Goal: Information Seeking & Learning: Learn about a topic

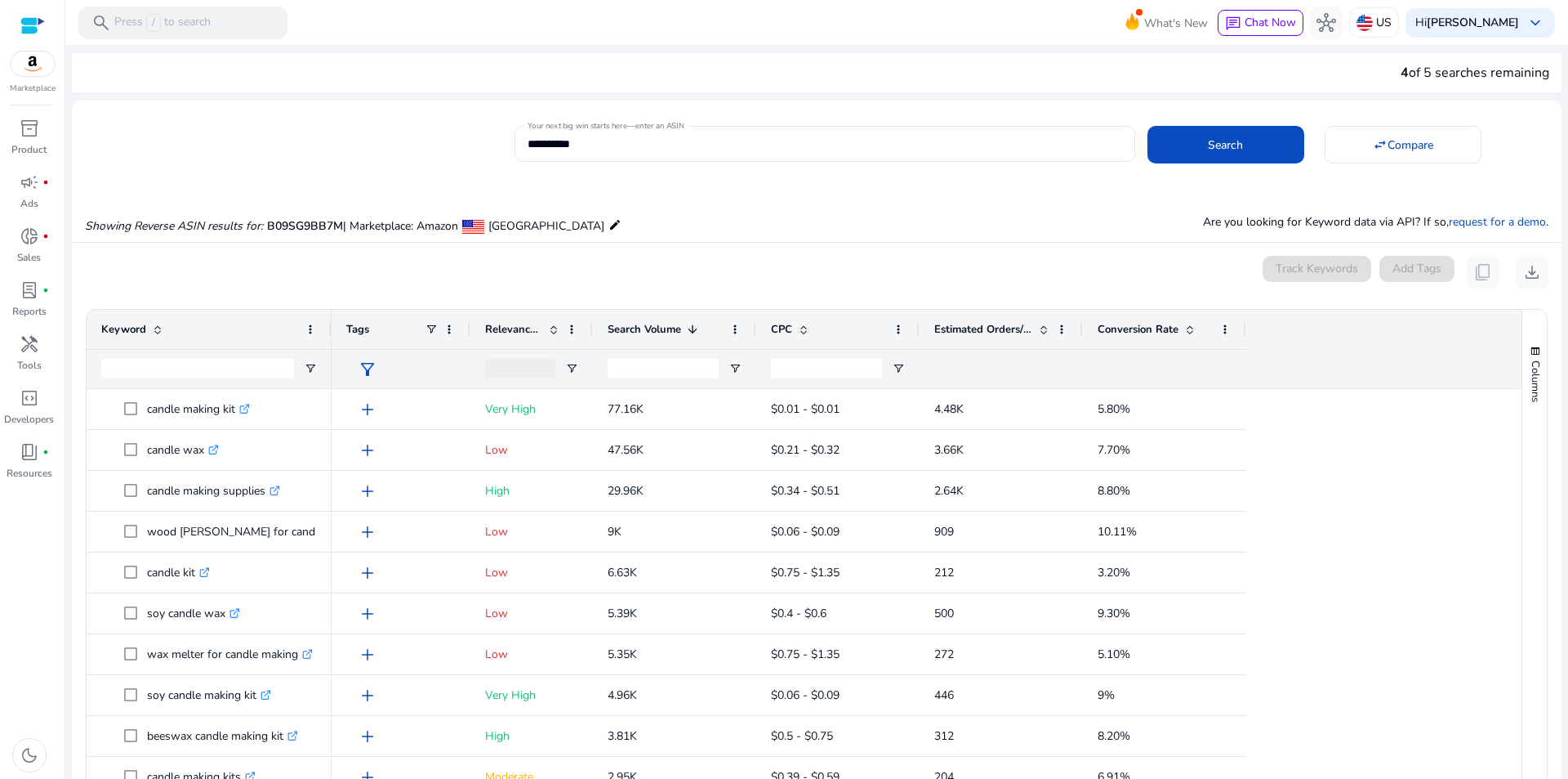
scroll to position [67, 0]
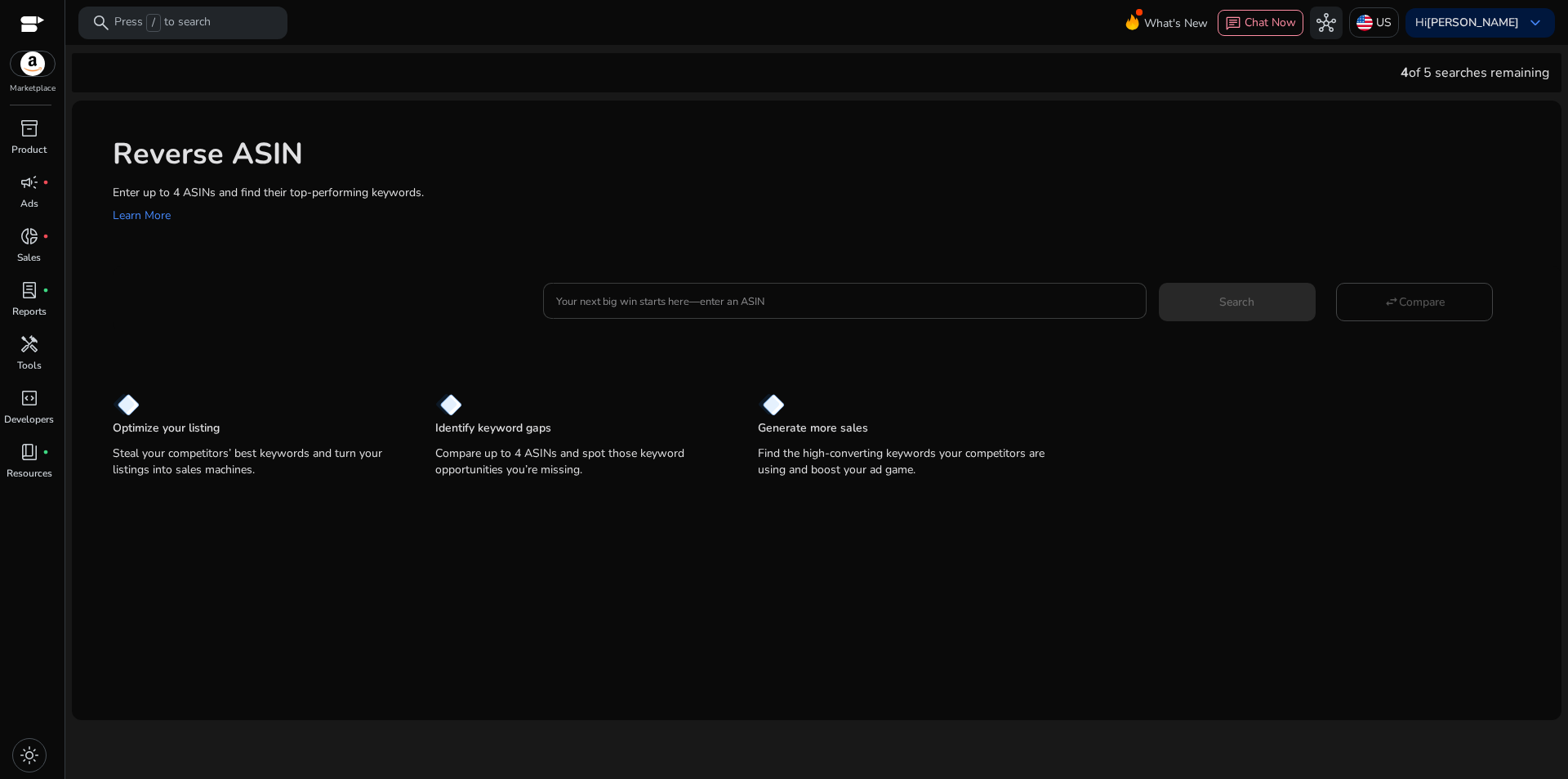
click at [663, 311] on div at bounding box center [844, 301] width 576 height 36
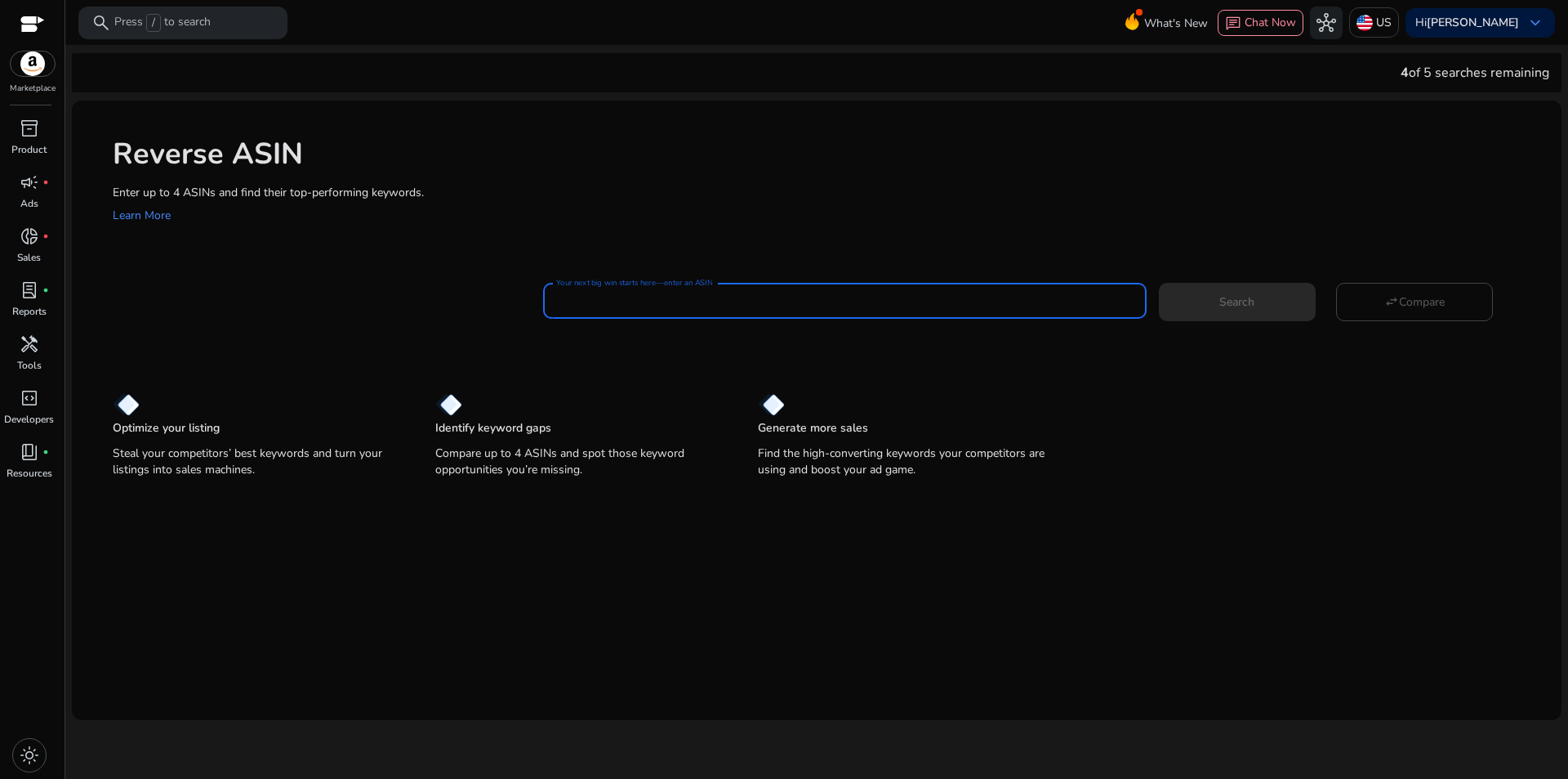
click at [681, 310] on input "Your next big win starts here—enter an ASIN" at bounding box center [844, 301] width 576 height 18
click at [19, 363] on p "Tools" at bounding box center [29, 365] width 25 height 15
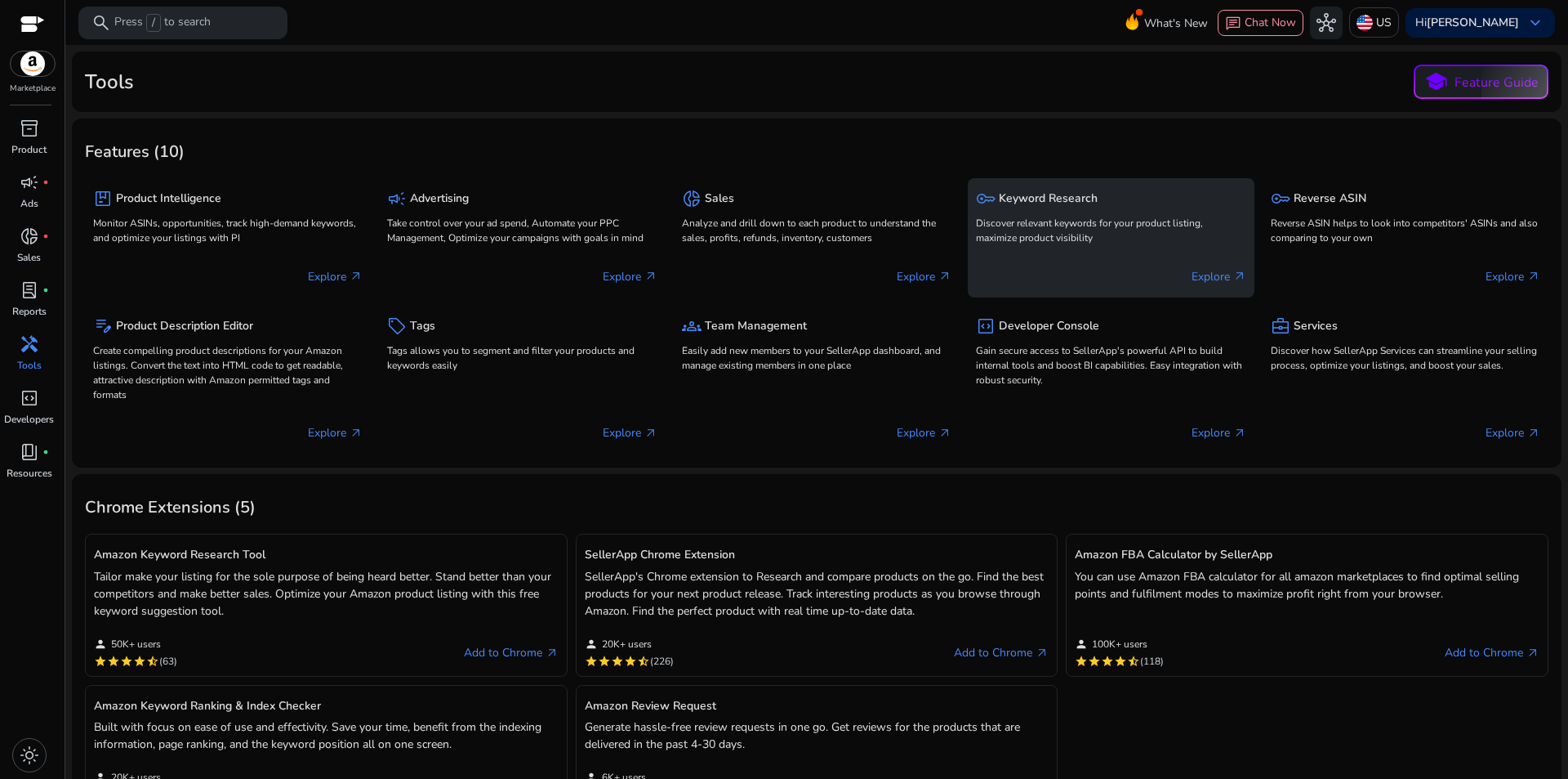
click at [1078, 226] on p "Discover relevant keywords for your product listing, maximize product visibility" at bounding box center [1111, 230] width 270 height 29
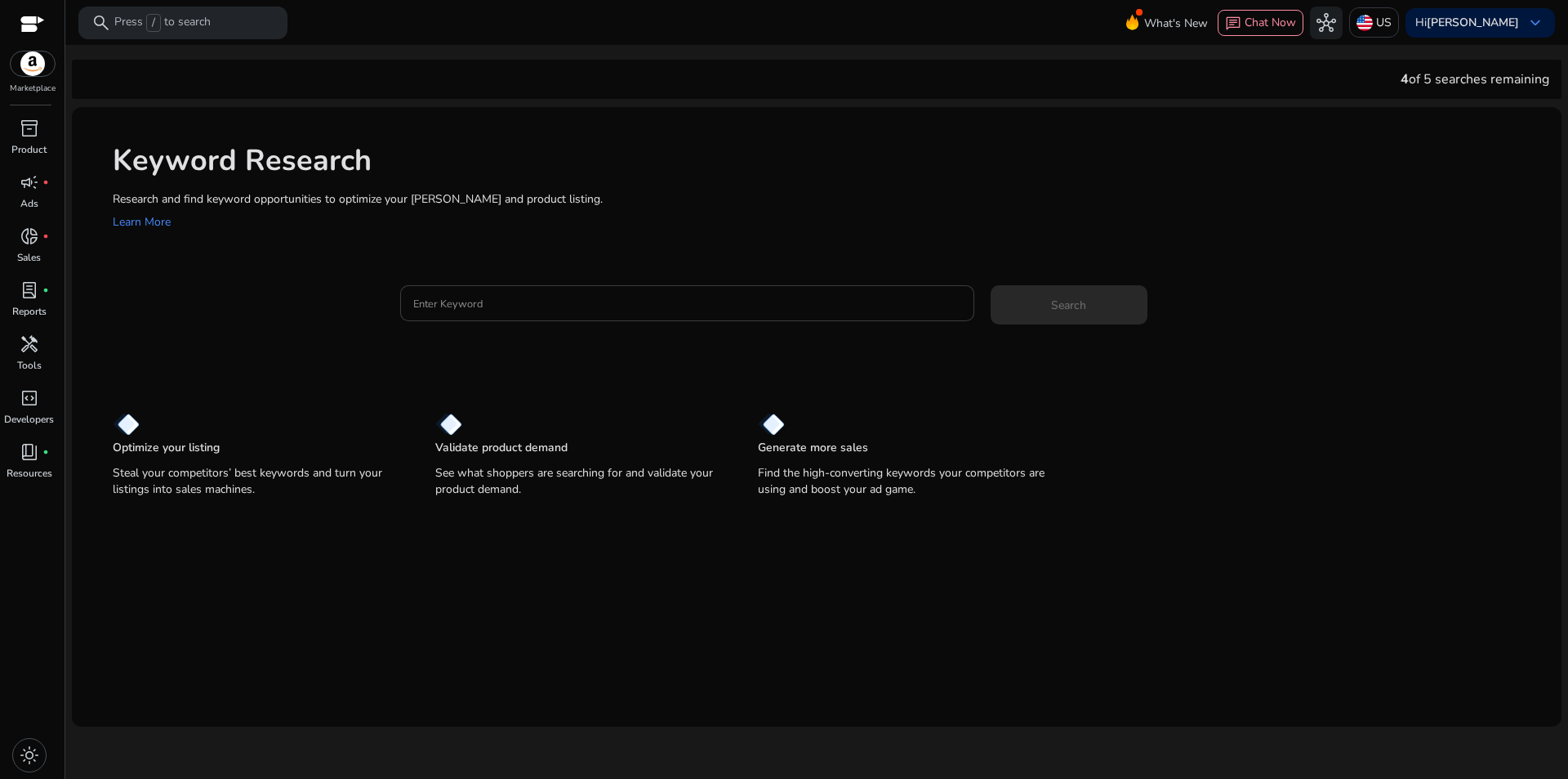
click at [634, 297] on input "Enter Keyword" at bounding box center [687, 303] width 548 height 18
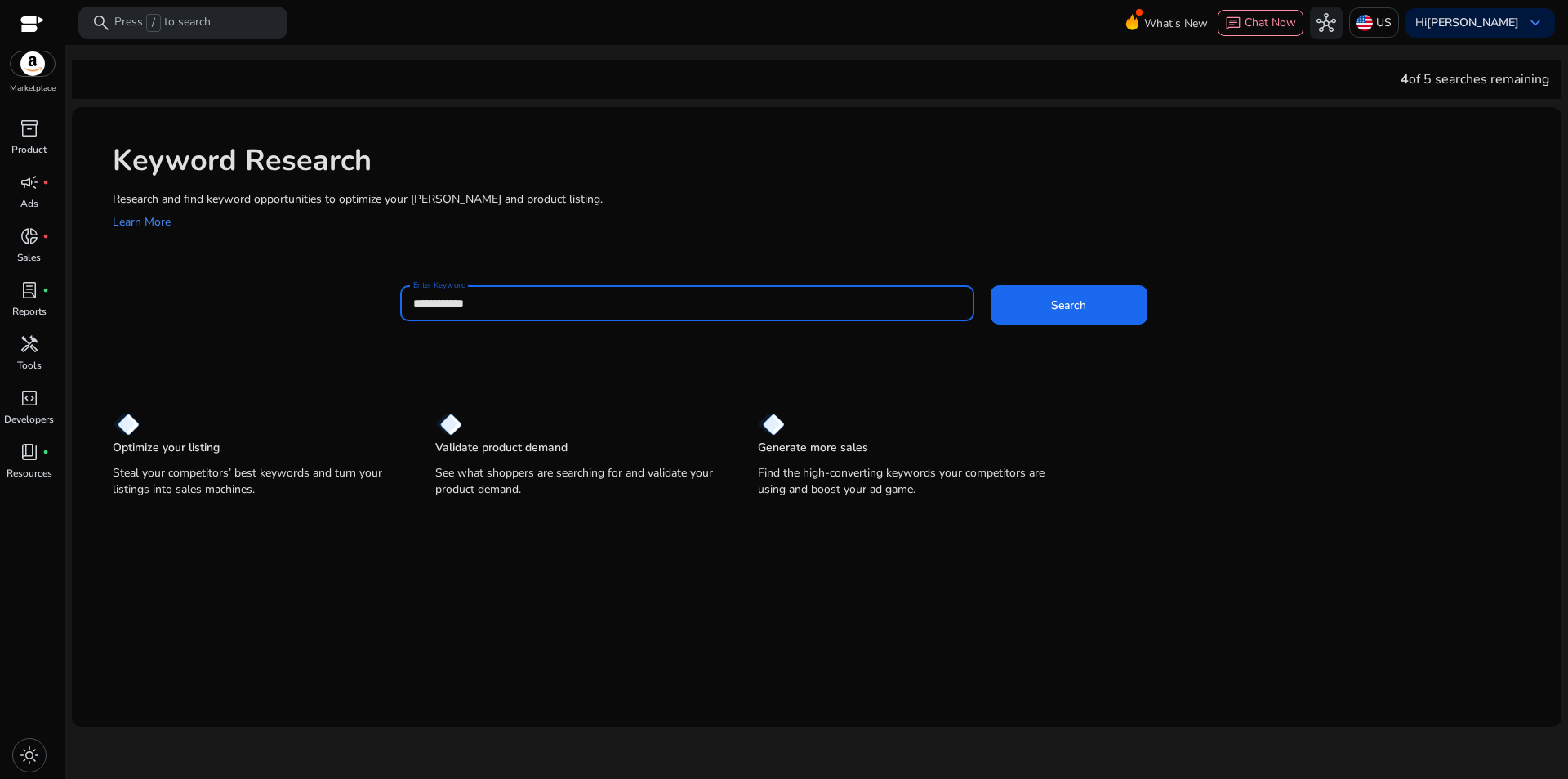
type input "**********"
click at [991, 285] on button "Search" at bounding box center [1069, 304] width 157 height 39
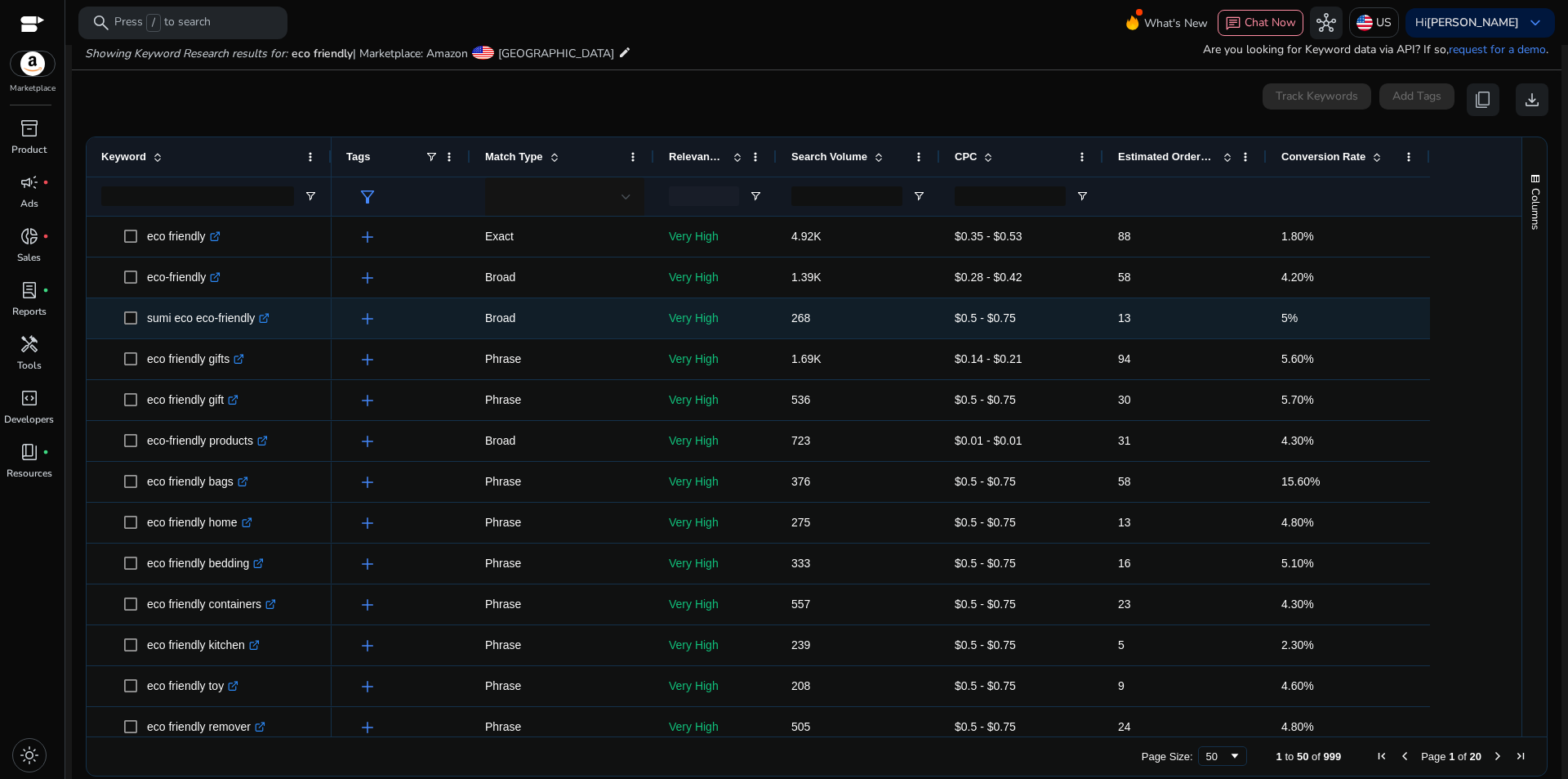
scroll to position [175, 0]
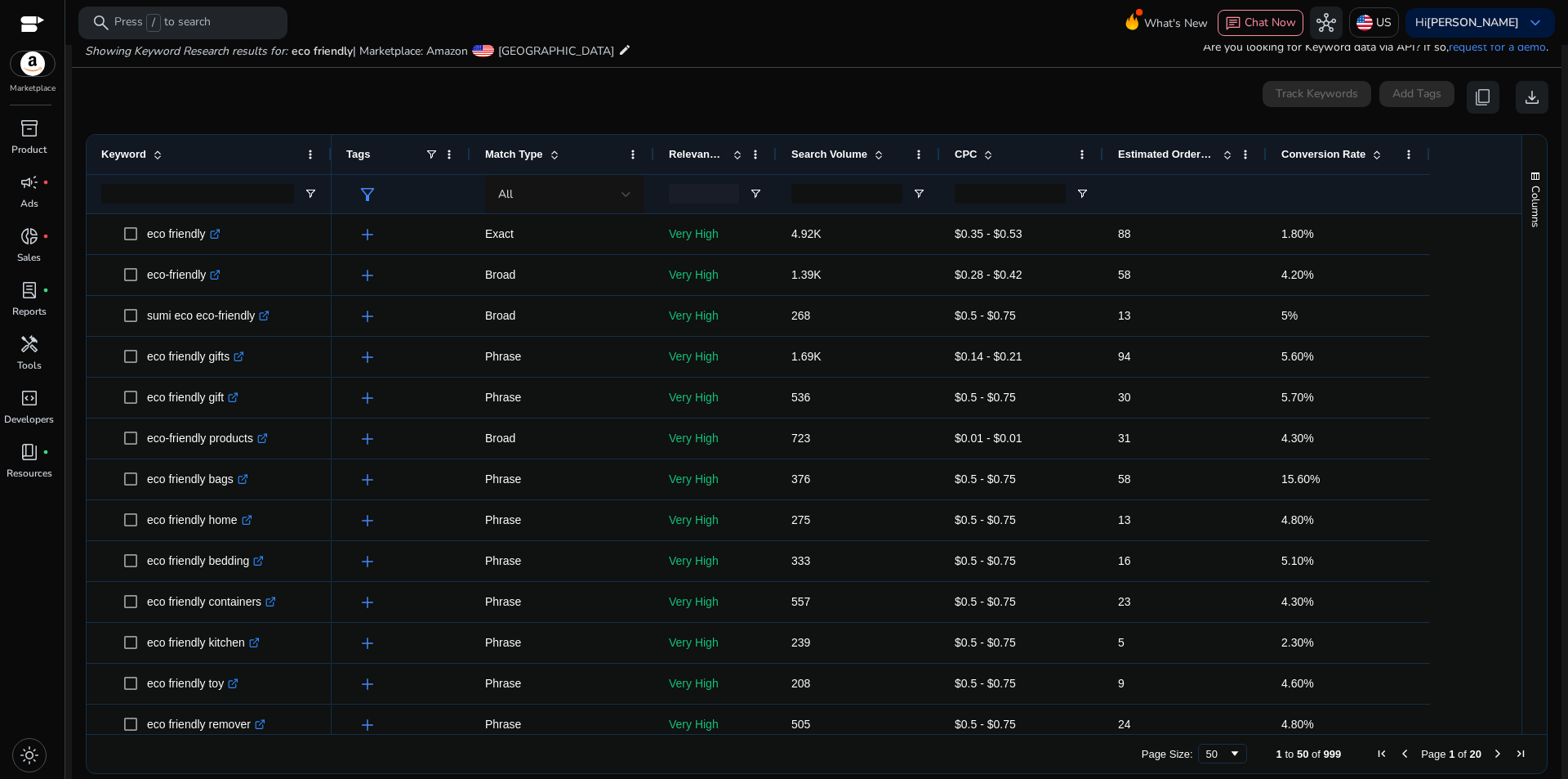
click at [852, 157] on span "Search Volume" at bounding box center [829, 154] width 76 height 12
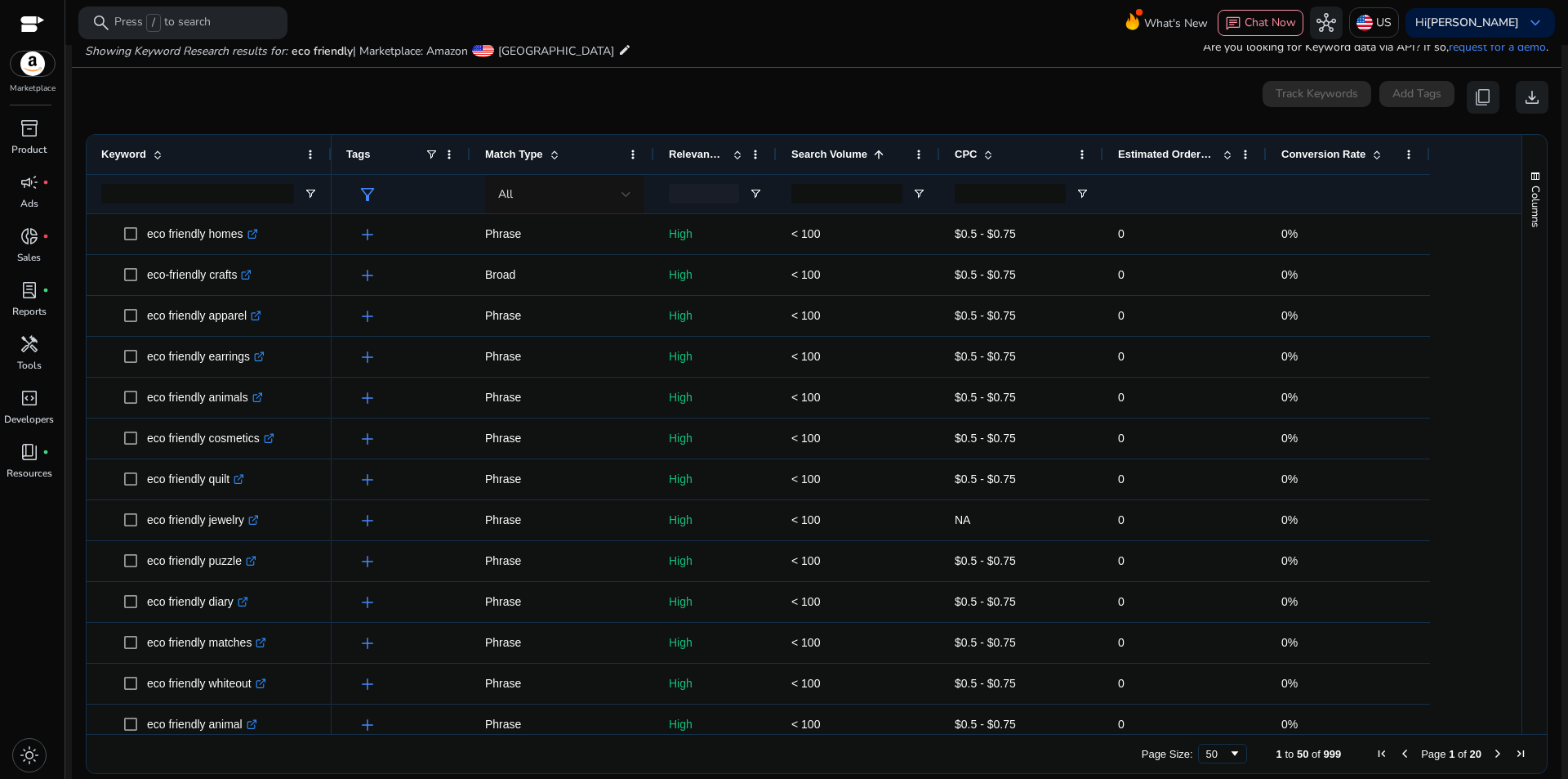
click at [852, 157] on span "Search Volume" at bounding box center [829, 154] width 76 height 12
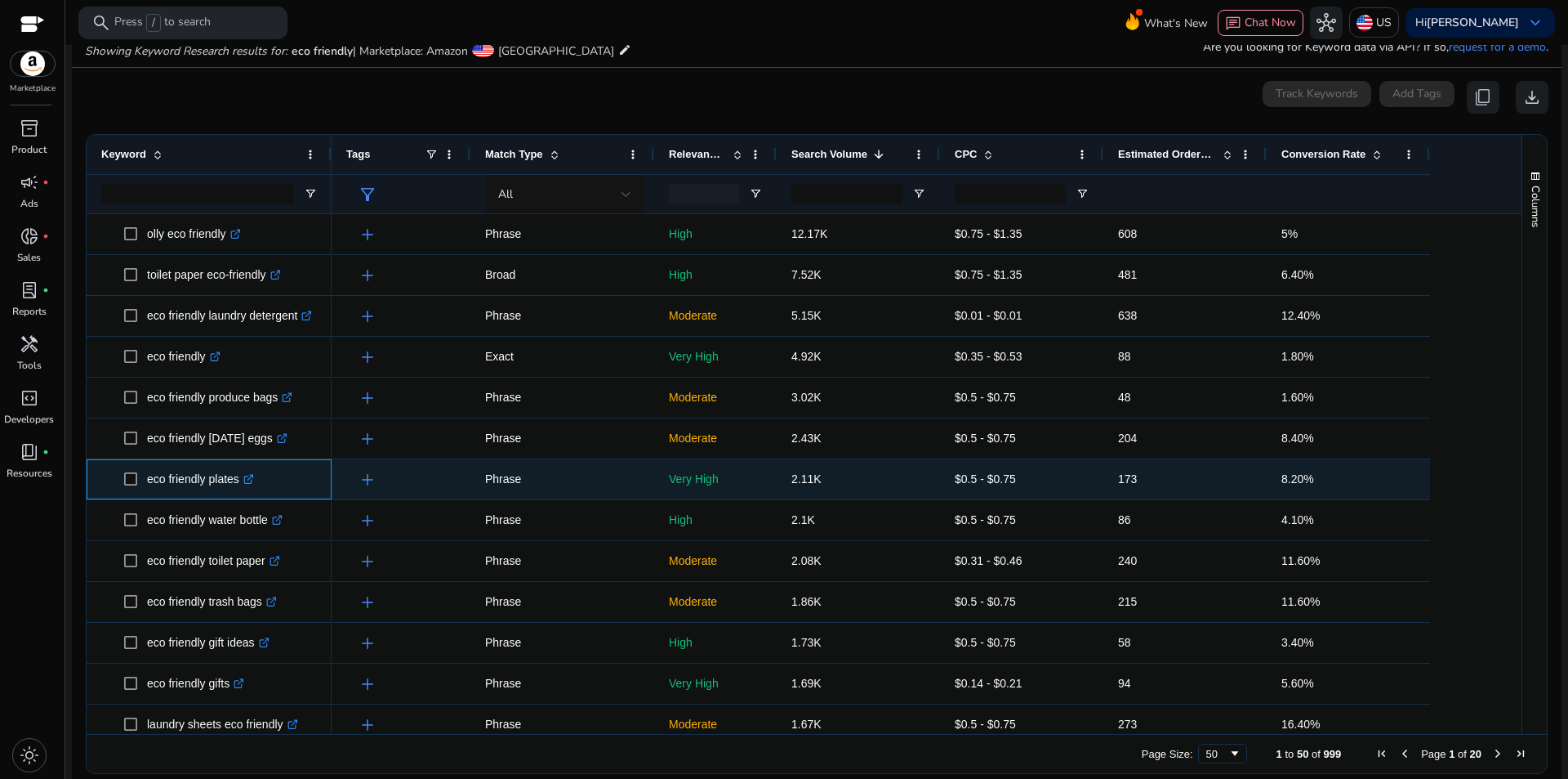
click at [252, 480] on icon at bounding box center [249, 476] width 5 height 5
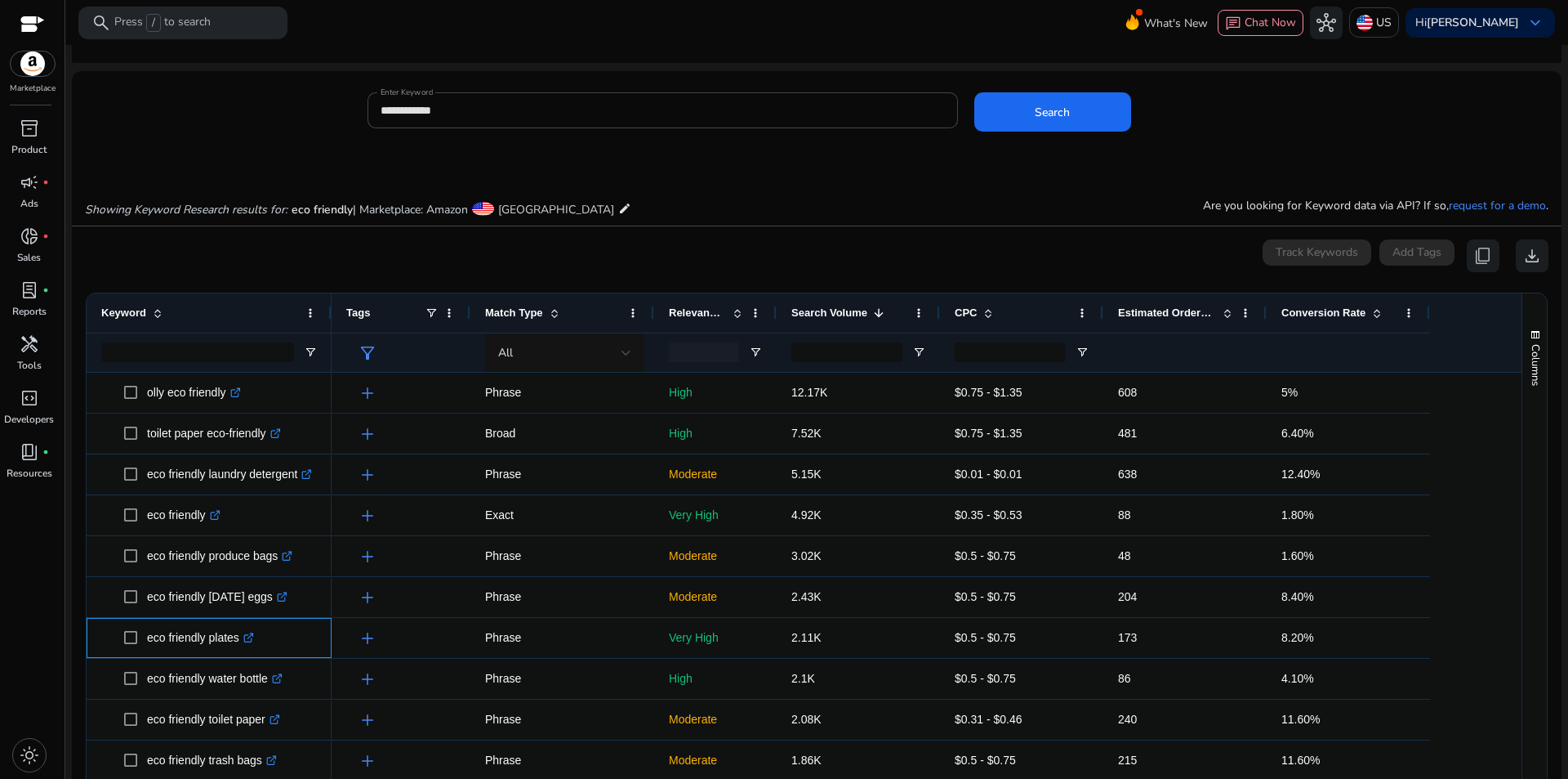
scroll to position [0, 0]
